Goal: Information Seeking & Learning: Learn about a topic

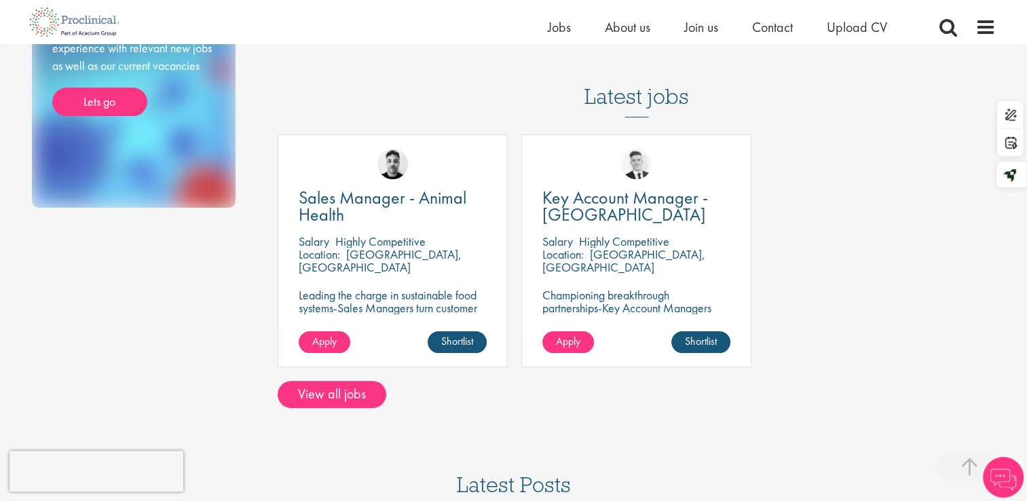
scroll to position [261, 0]
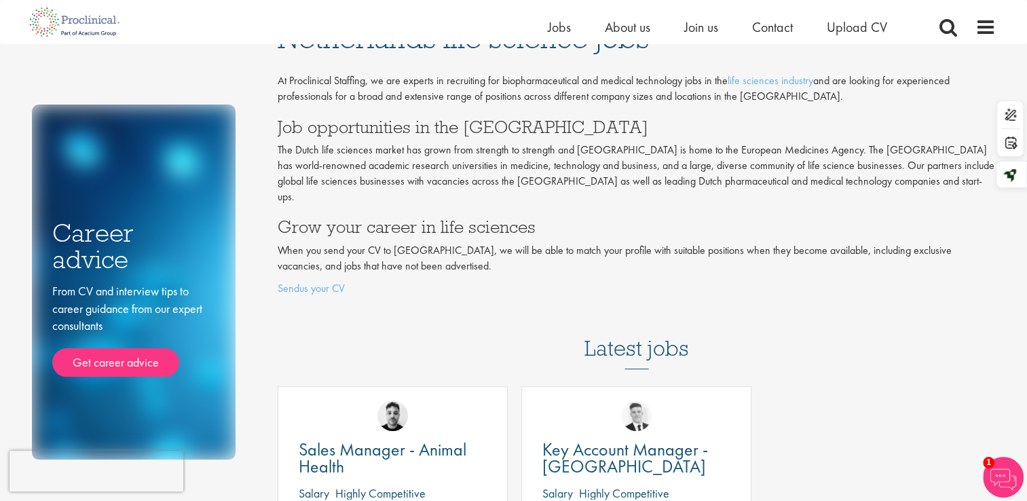
scroll to position [22, 0]
click at [991, 26] on span at bounding box center [986, 27] width 20 height 20
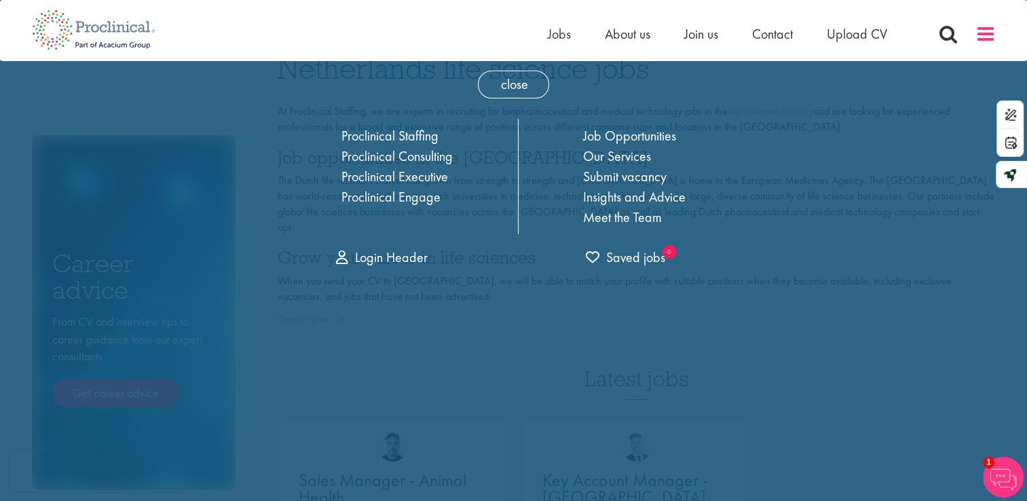
scroll to position [0, 0]
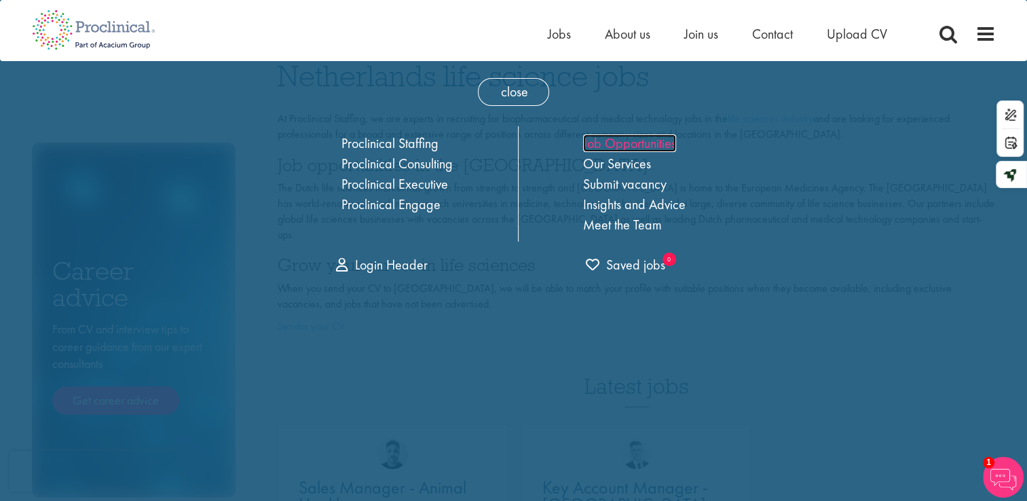
click at [632, 148] on link "Job Opportunities" at bounding box center [629, 143] width 93 height 18
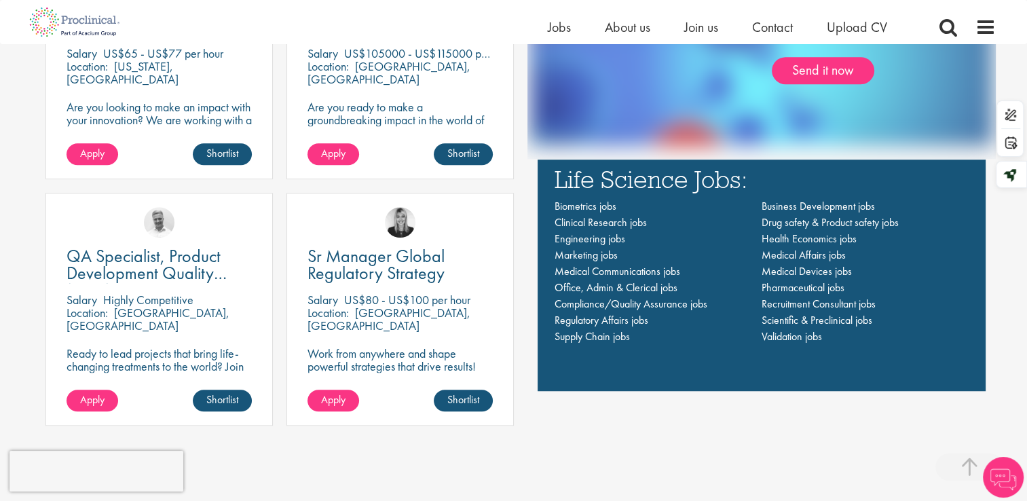
scroll to position [970, 0]
